Goal: Find specific page/section: Find specific page/section

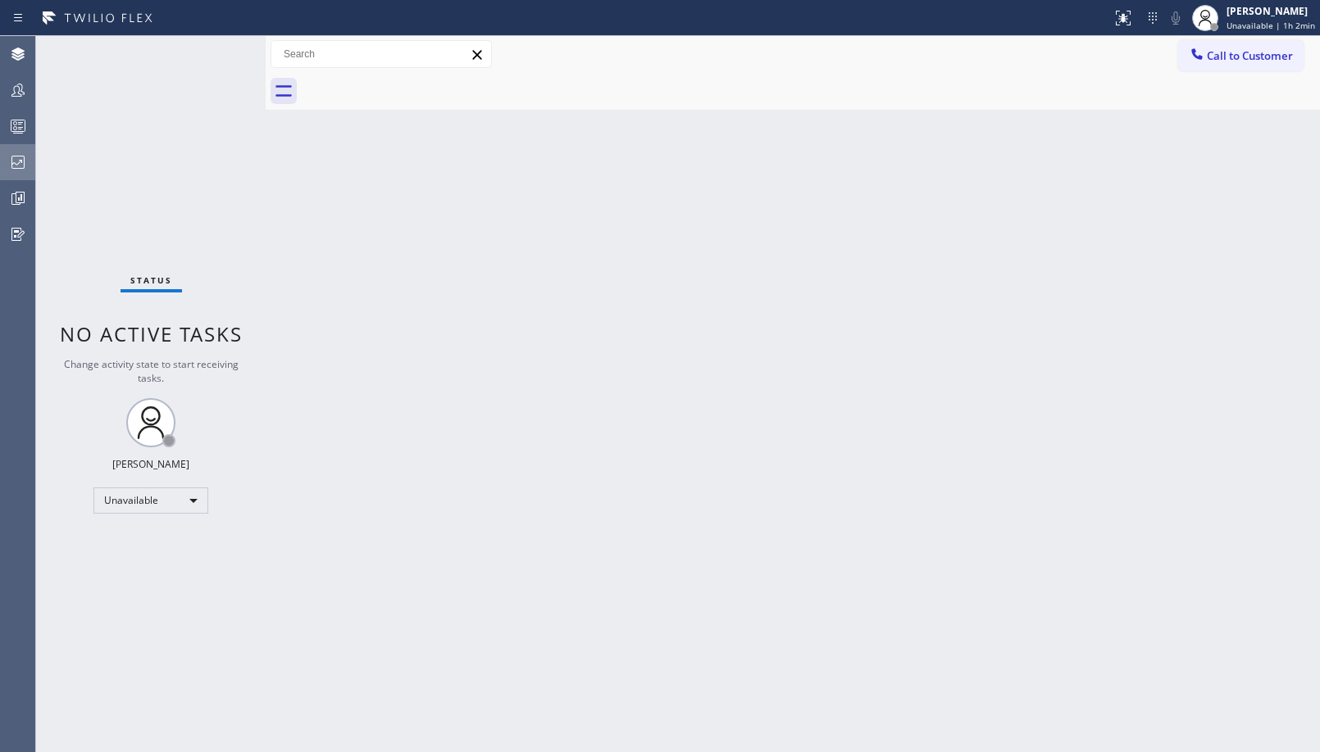
click at [16, 161] on icon at bounding box center [18, 162] width 20 height 20
